Goal: Find specific page/section: Find specific page/section

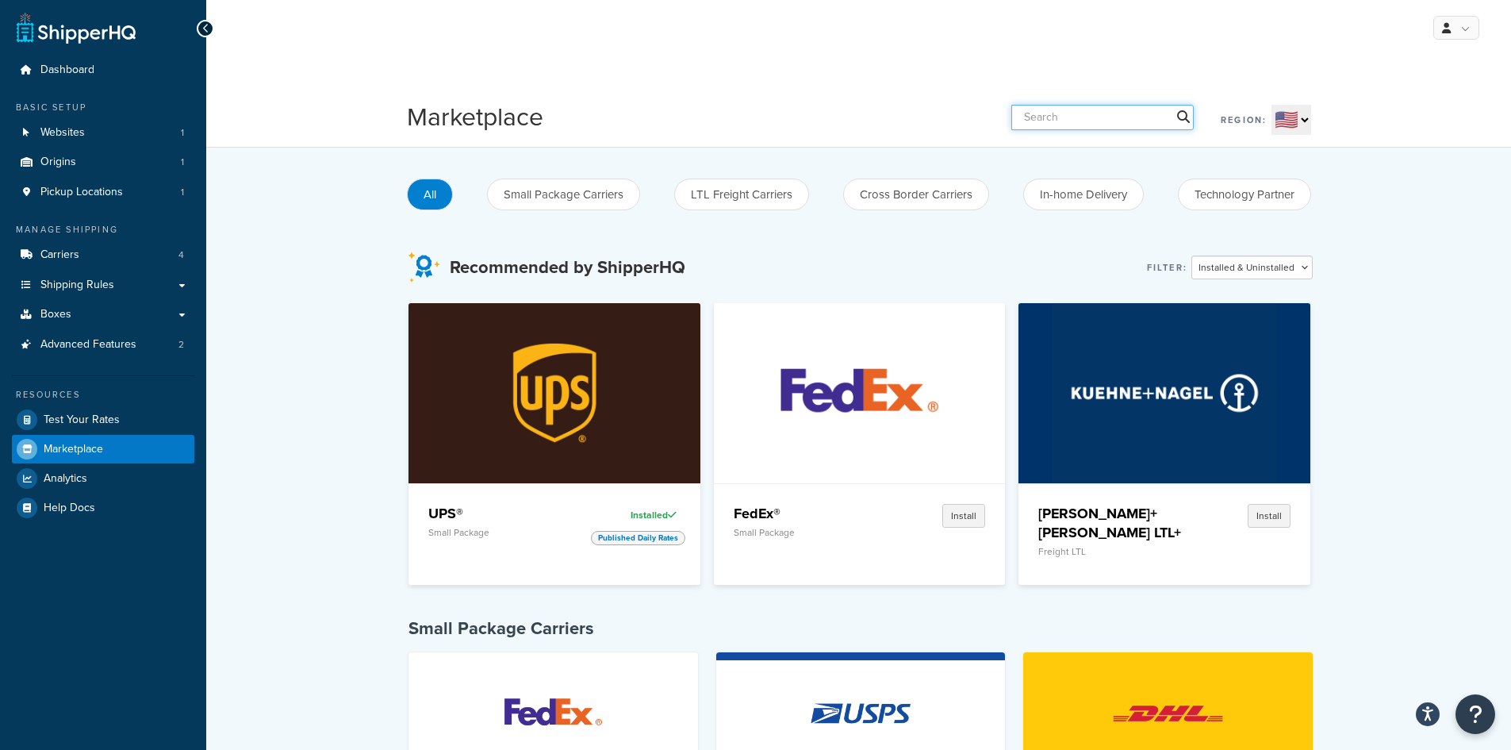
click at [1071, 115] on input "text" at bounding box center [1102, 117] width 182 height 25
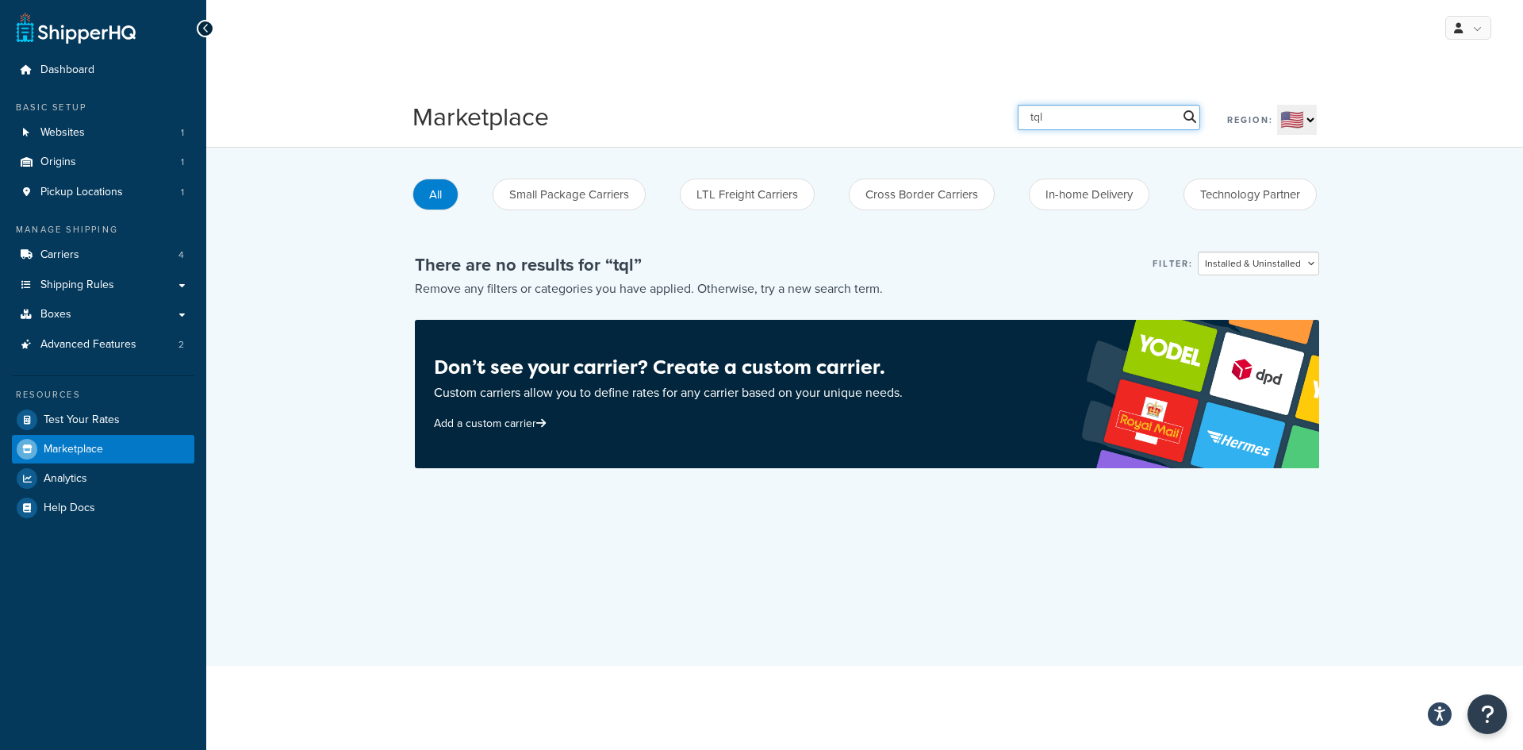
type input "tql"
drag, startPoint x: 1065, startPoint y: 122, endPoint x: 973, endPoint y: 128, distance: 92.2
click at [973, 128] on div "Marketplace tql Region: 🇺🇸 🇬🇧 🇨🇦 🇦🇺 🇪🇺 🌐" at bounding box center [865, 117] width 904 height 36
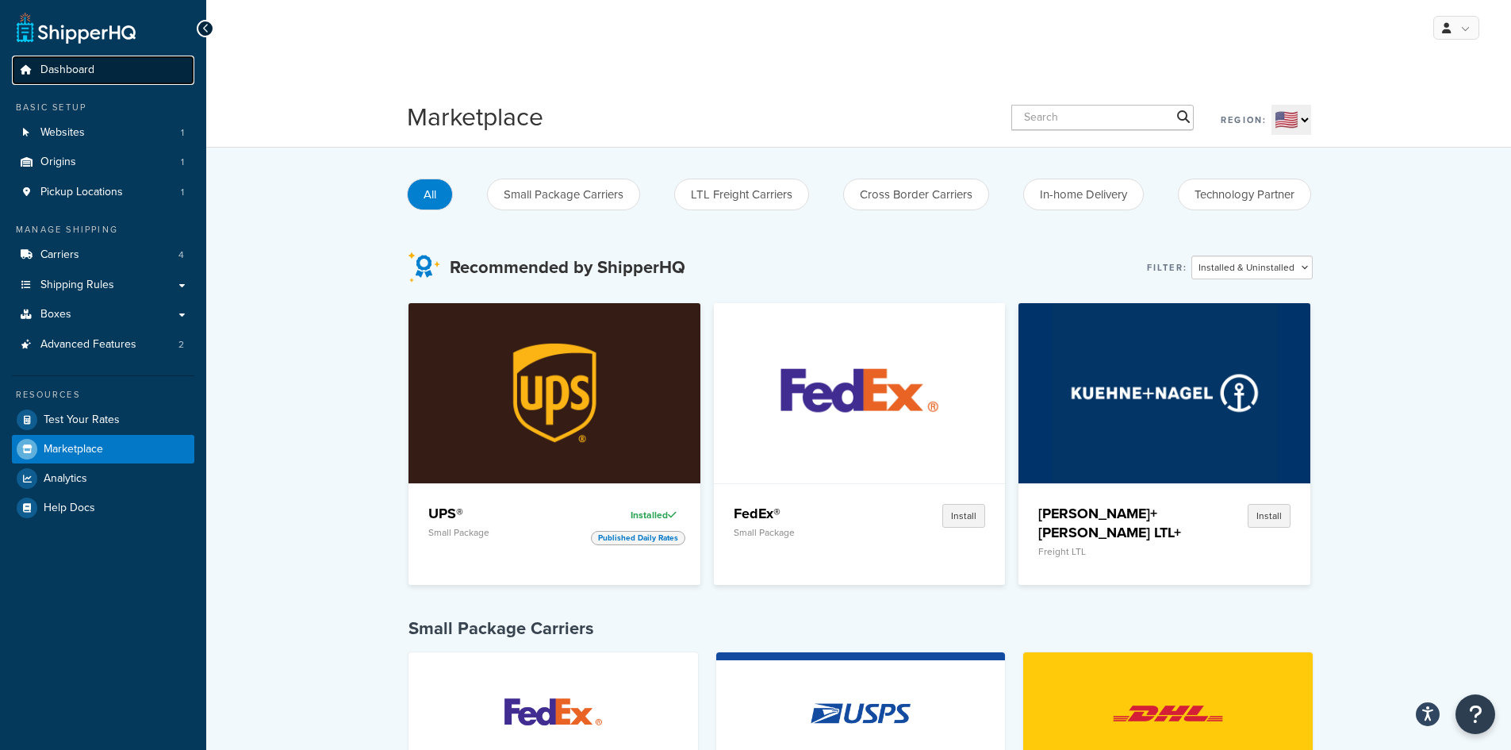
click at [75, 65] on span "Dashboard" at bounding box center [67, 69] width 54 height 13
